Goal: Information Seeking & Learning: Understand process/instructions

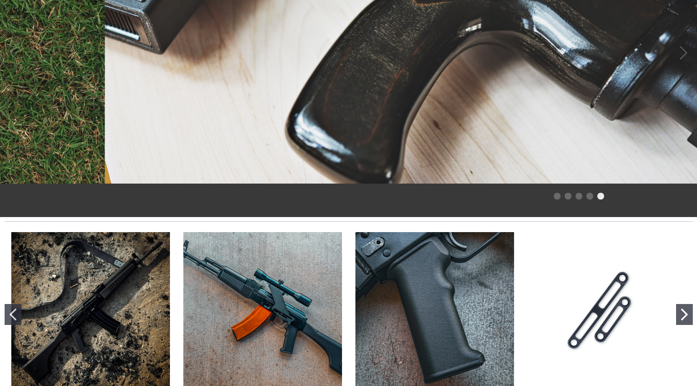
scroll to position [84, 0]
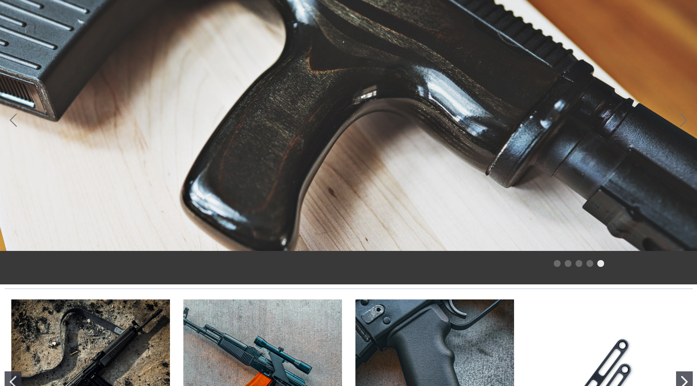
click at [96, 332] on img "Wieger STG-940 Reproduction Furniture Kit" at bounding box center [90, 379] width 159 height 159
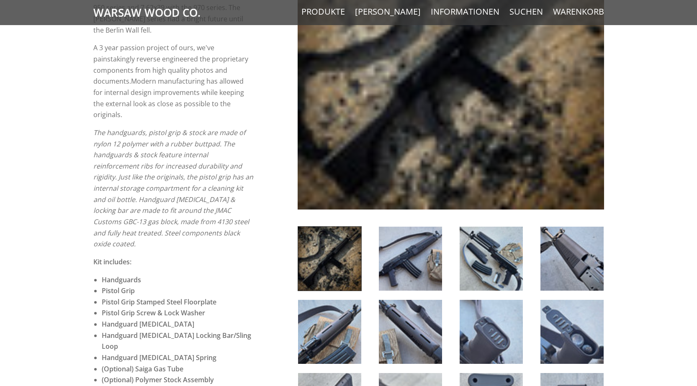
scroll to position [293, 0]
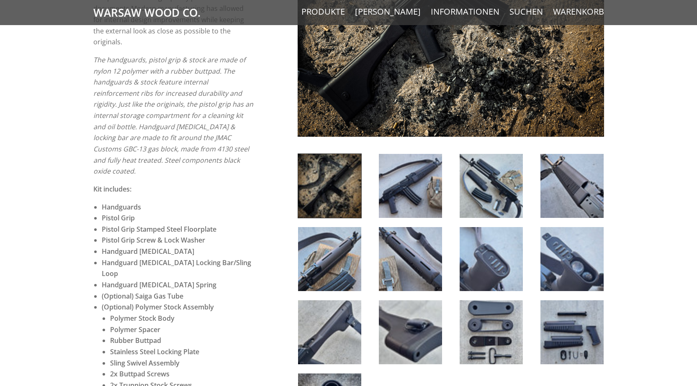
click at [410, 197] on img at bounding box center [410, 186] width 63 height 64
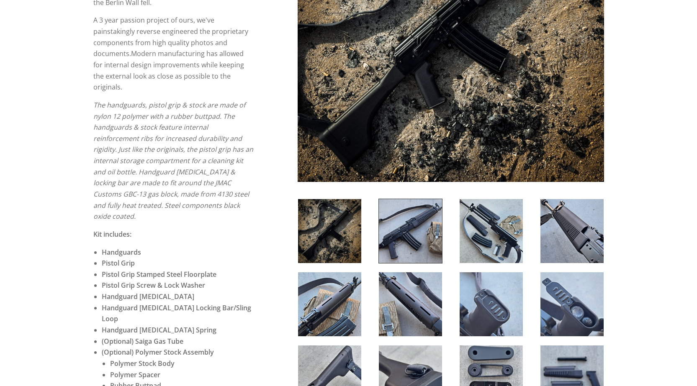
scroll to position [251, 0]
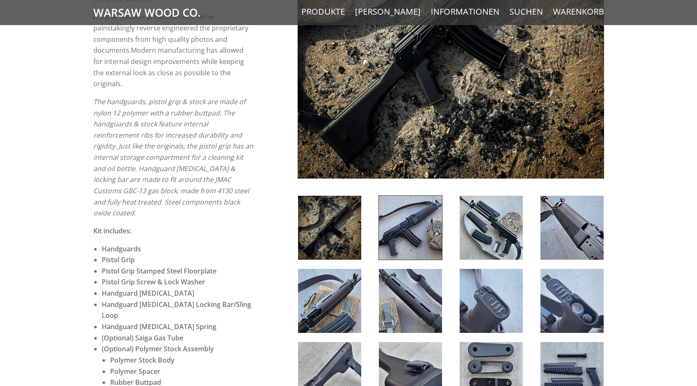
click at [421, 242] on img at bounding box center [410, 228] width 63 height 64
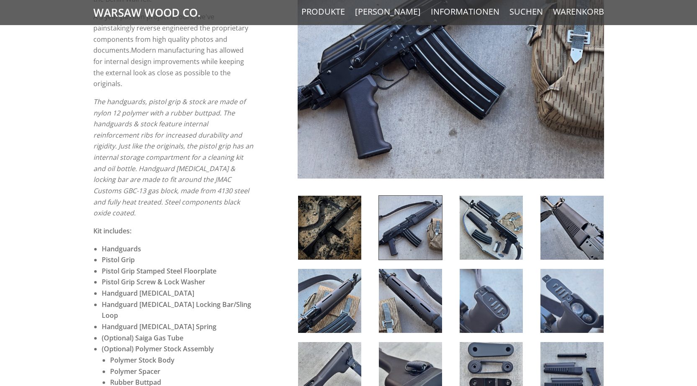
click at [506, 243] on img at bounding box center [490, 228] width 63 height 64
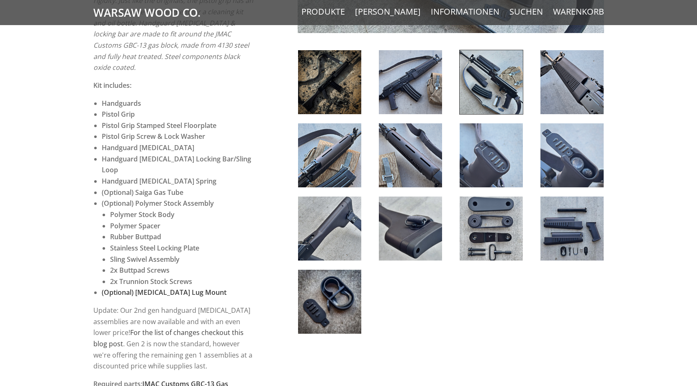
scroll to position [377, 0]
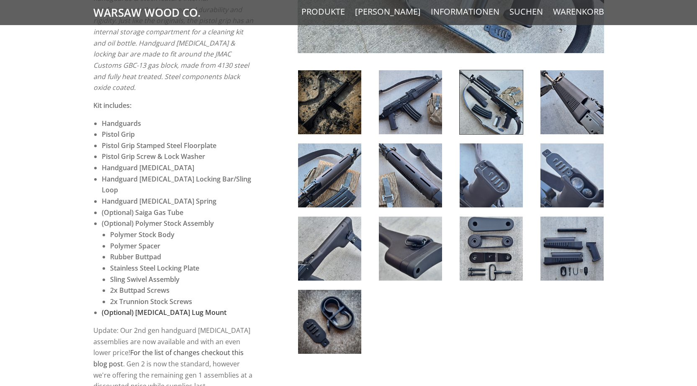
click at [331, 261] on img at bounding box center [329, 249] width 63 height 64
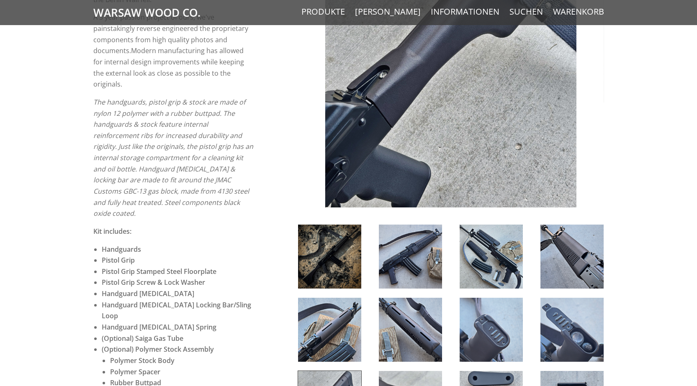
scroll to position [251, 0]
click at [400, 254] on img at bounding box center [410, 256] width 63 height 64
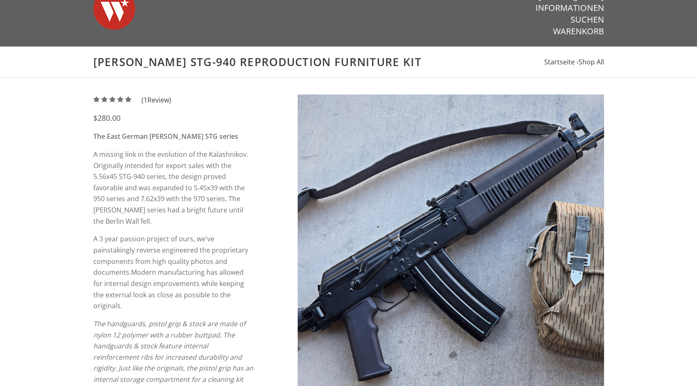
scroll to position [0, 0]
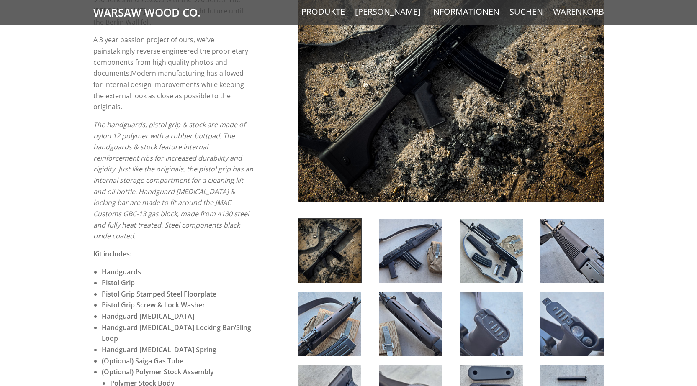
scroll to position [293, 0]
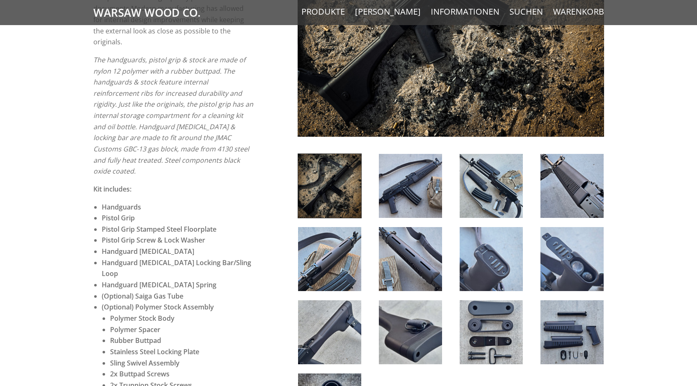
click at [427, 180] on img at bounding box center [410, 186] width 63 height 64
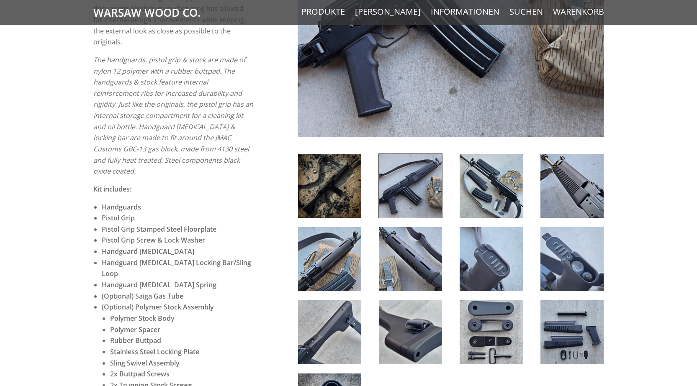
scroll to position [126, 0]
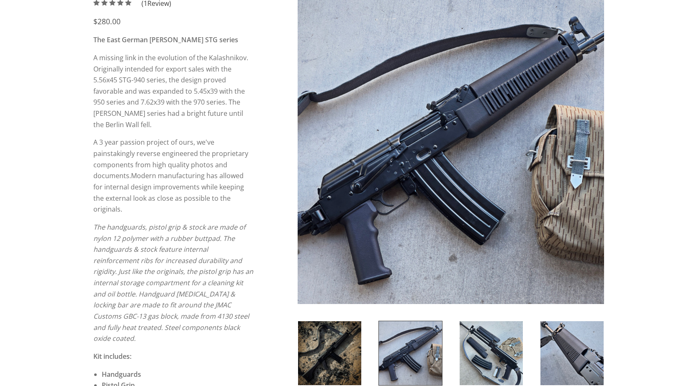
click at [490, 343] on img at bounding box center [490, 353] width 63 height 64
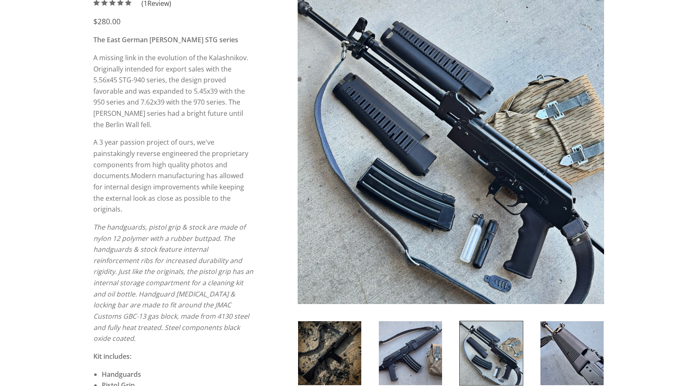
click at [559, 355] on img at bounding box center [571, 353] width 63 height 64
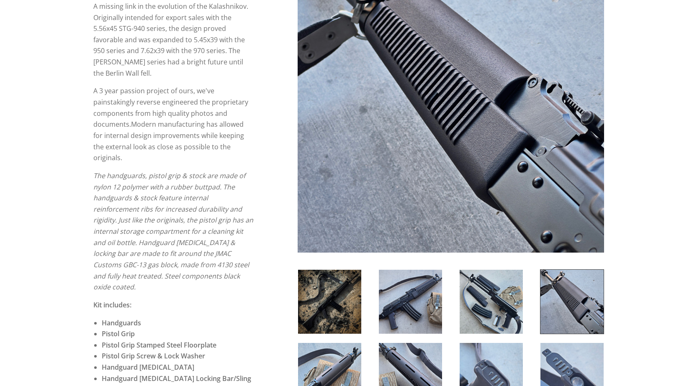
scroll to position [251, 0]
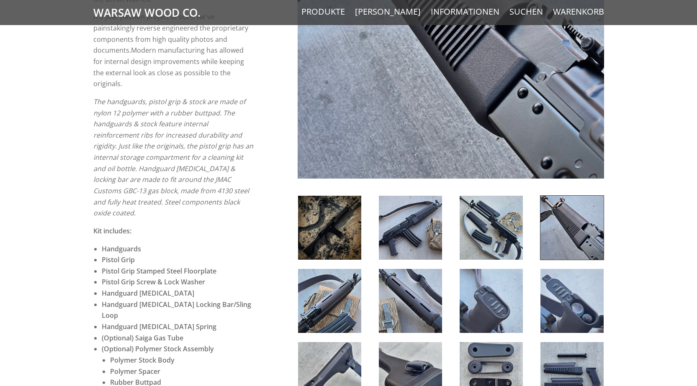
click at [335, 313] on img at bounding box center [329, 301] width 63 height 64
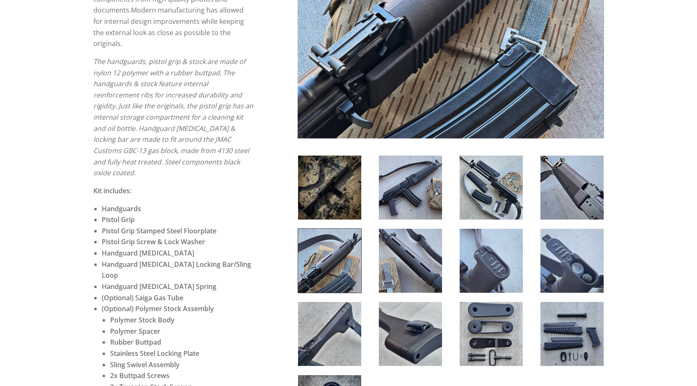
scroll to position [293, 0]
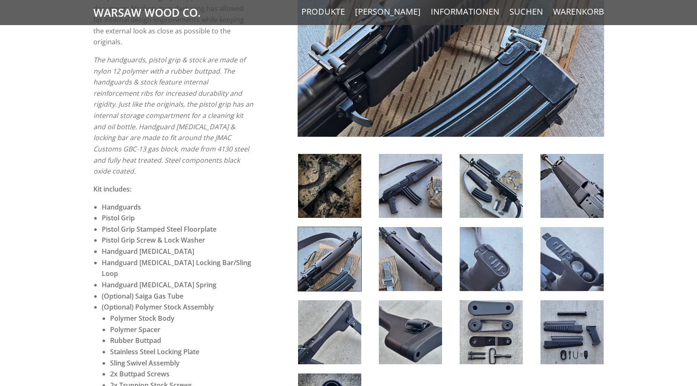
click at [412, 269] on img at bounding box center [410, 259] width 63 height 64
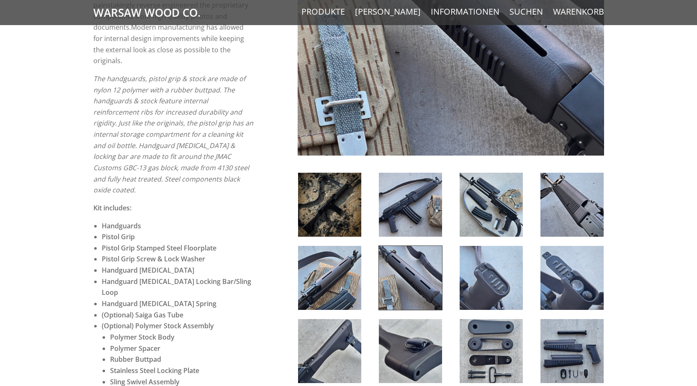
scroll to position [335, 0]
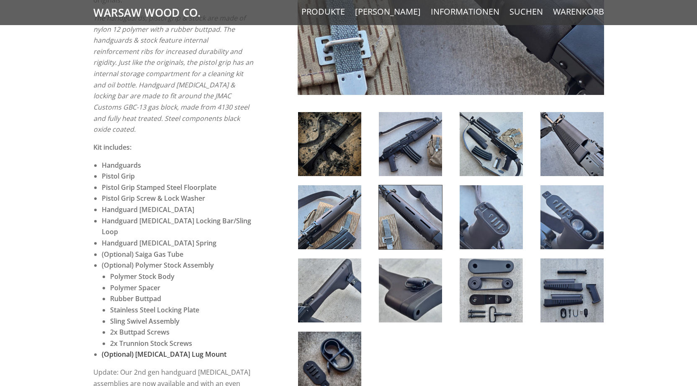
click at [576, 300] on img at bounding box center [571, 291] width 63 height 64
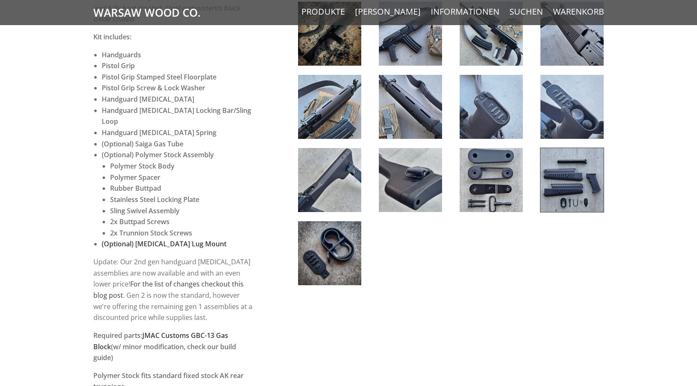
scroll to position [377, 0]
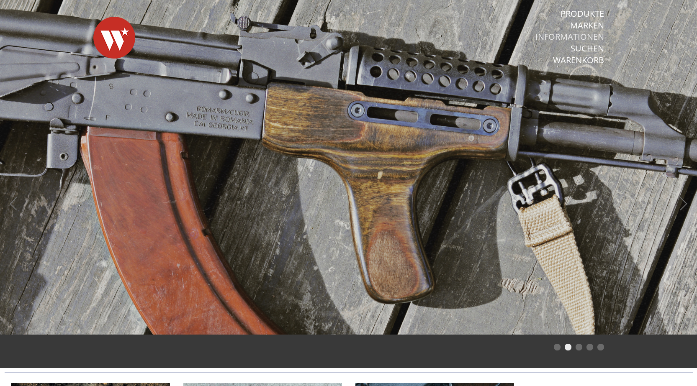
click at [582, 36] on link "Informationen" at bounding box center [569, 36] width 69 height 11
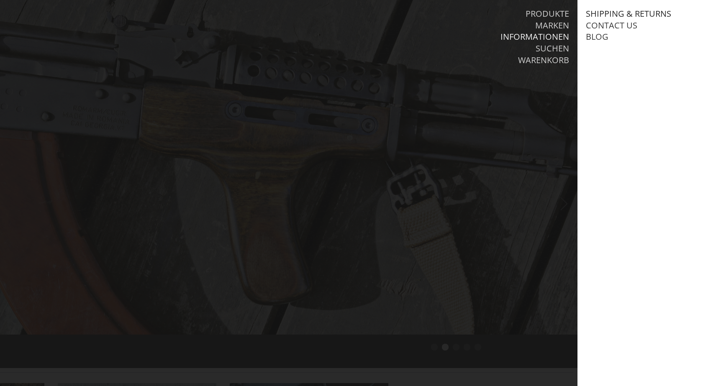
click at [612, 15] on link "Shipping & Returns" at bounding box center [628, 13] width 85 height 11
